Goal: Navigation & Orientation: Find specific page/section

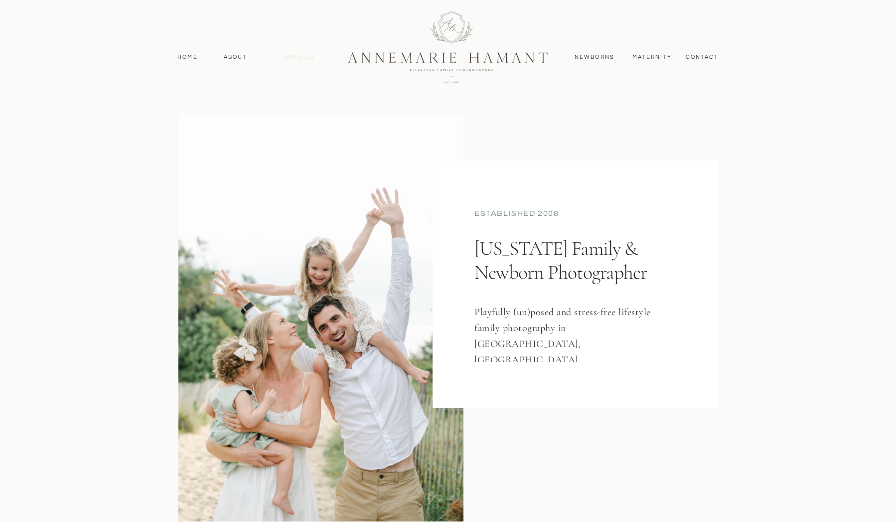
click at [297, 59] on nav "Families" at bounding box center [299, 57] width 45 height 9
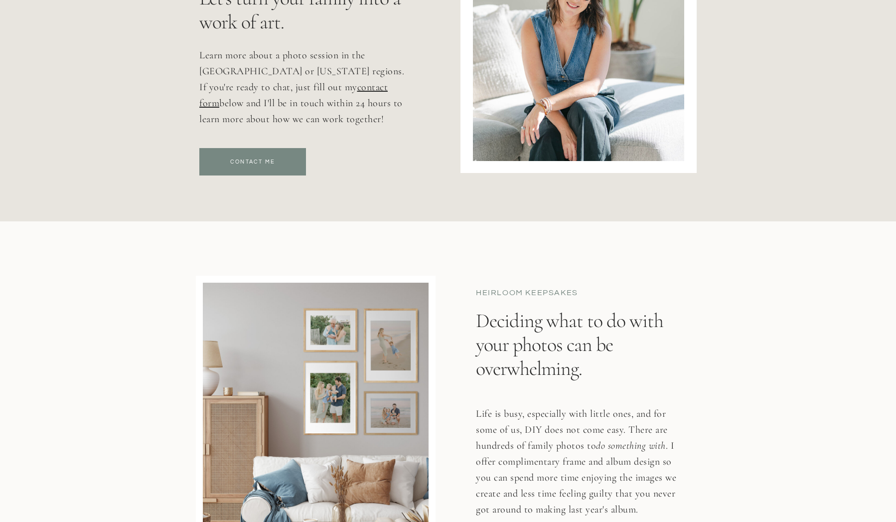
scroll to position [5709, 0]
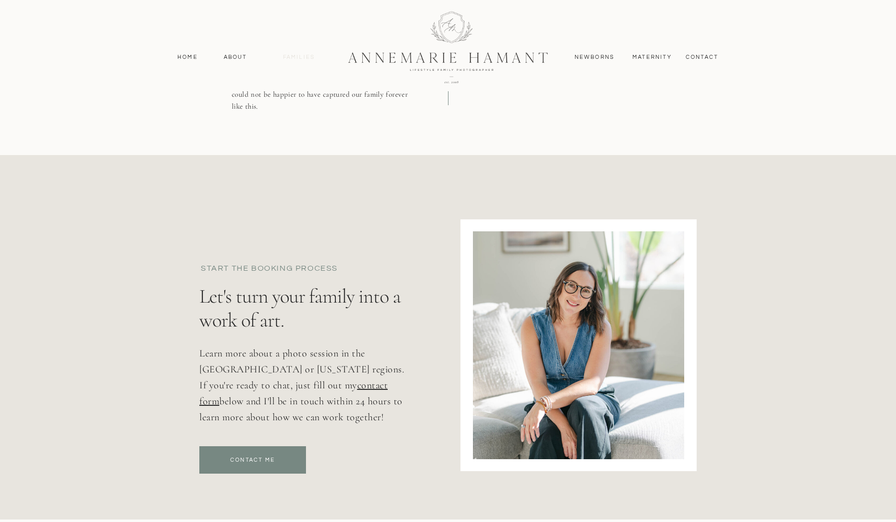
click at [293, 61] on nav "Families" at bounding box center [299, 57] width 45 height 9
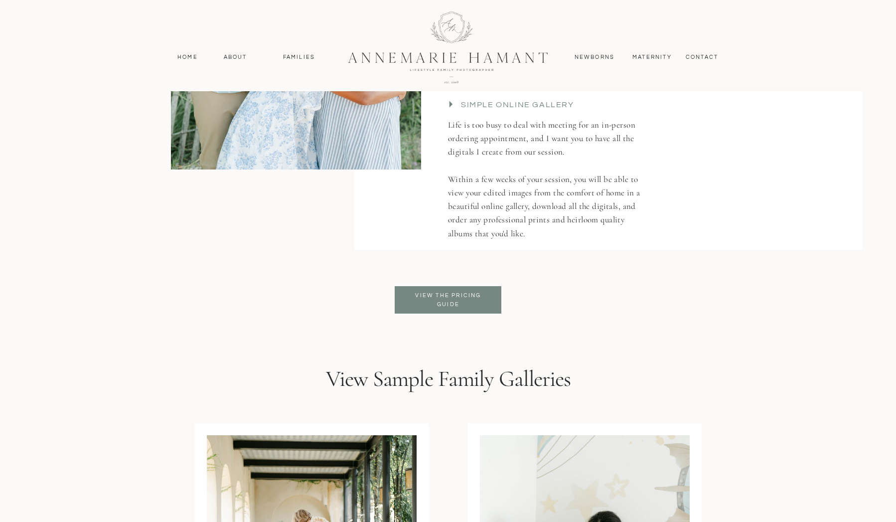
scroll to position [2314, 0]
click at [461, 310] on div at bounding box center [448, 299] width 107 height 27
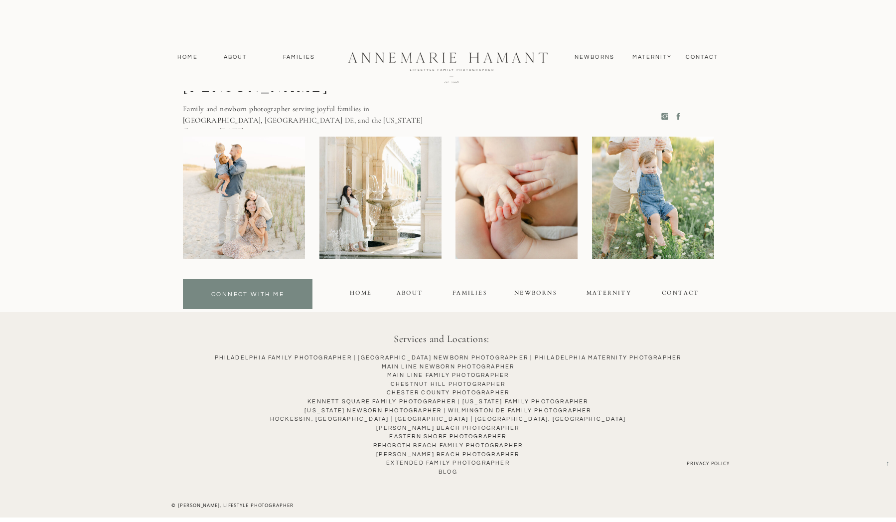
scroll to position [7550, 0]
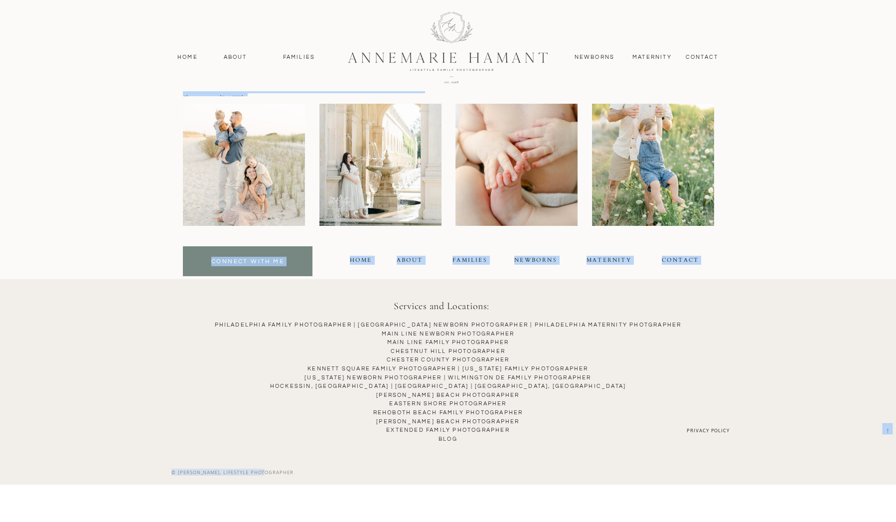
drag, startPoint x: 295, startPoint y: 472, endPoint x: 264, endPoint y: 469, distance: 31.0
click at [263, 469] on div "→ AnneMarie Hamant Family and newborn photographer serving joyful families in G…" at bounding box center [448, 248] width 598 height 472
drag, startPoint x: 305, startPoint y: 473, endPoint x: 179, endPoint y: 470, distance: 126.1
click at [165, 471] on div "© [PERSON_NAME], Lifestyle PhotographER" at bounding box center [232, 472] width 160 height 9
copy div "© [PERSON_NAME], Lifestyle PhotographER"
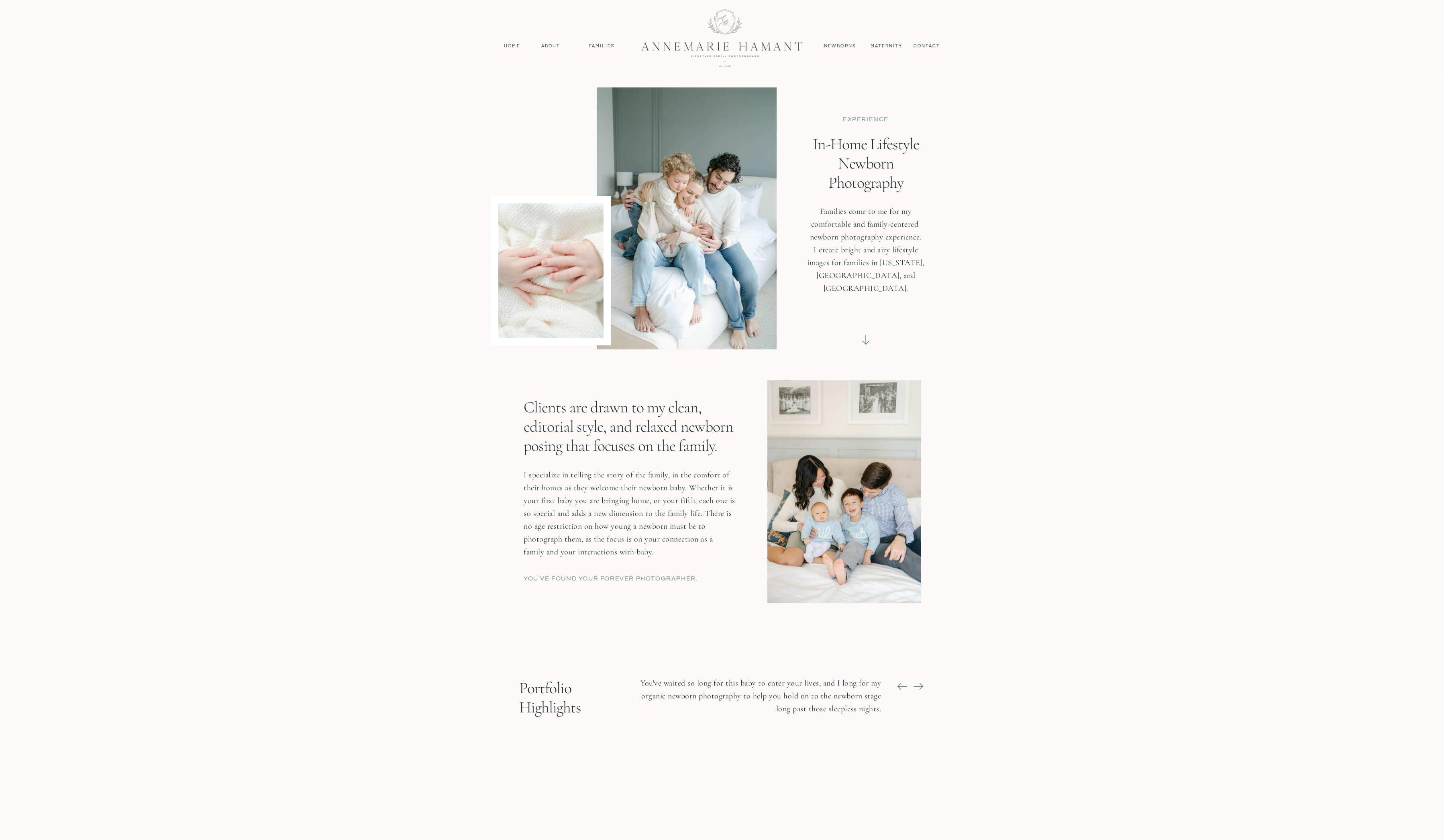
scroll to position [0, 0]
